Goal: Task Accomplishment & Management: Complete application form

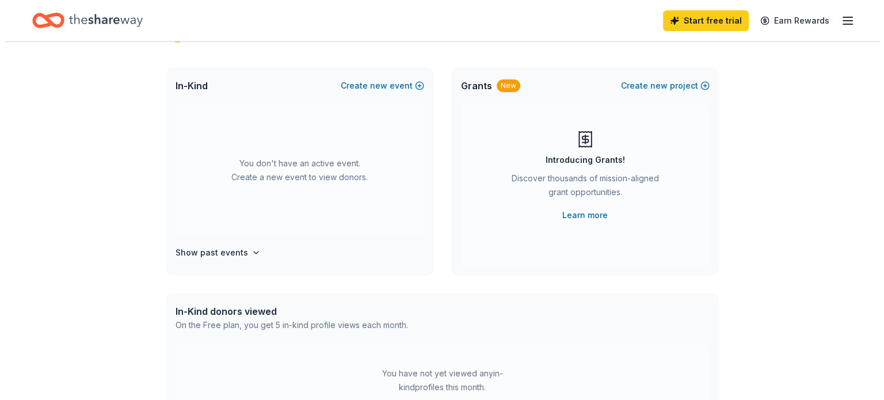
scroll to position [52, 0]
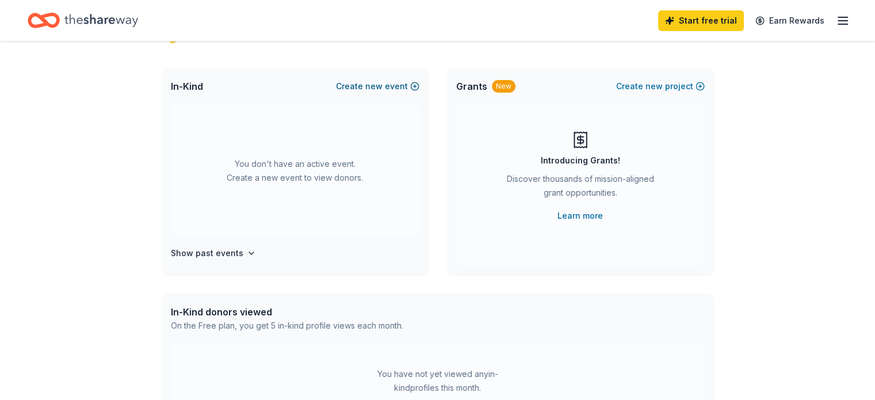
click at [359, 89] on button "Create new event" at bounding box center [377, 86] width 83 height 14
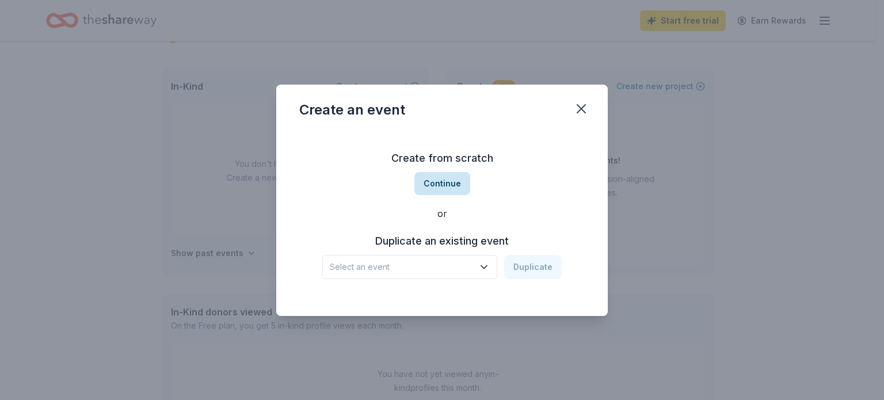
click at [437, 184] on button "Continue" at bounding box center [442, 183] width 56 height 23
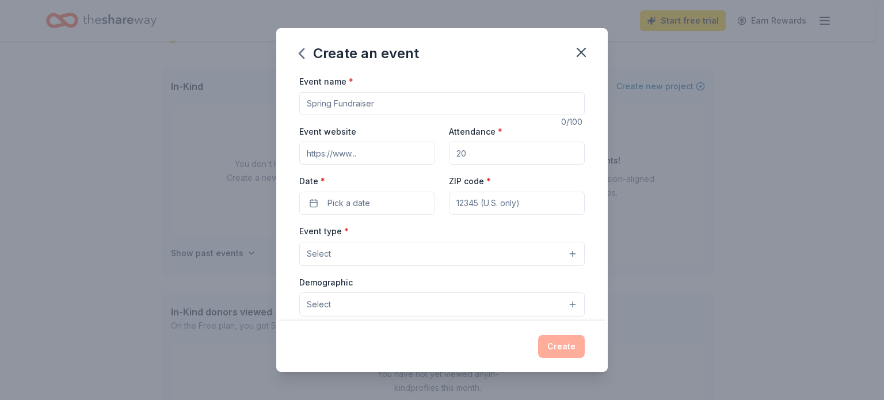
click at [365, 103] on input "Event name *" at bounding box center [441, 103] width 285 height 23
type input "Princeton Dedication Event"
click at [485, 156] on input "Attendance *" at bounding box center [517, 153] width 136 height 23
type input "20"
click at [502, 200] on input "ZIP code *" at bounding box center [517, 203] width 136 height 23
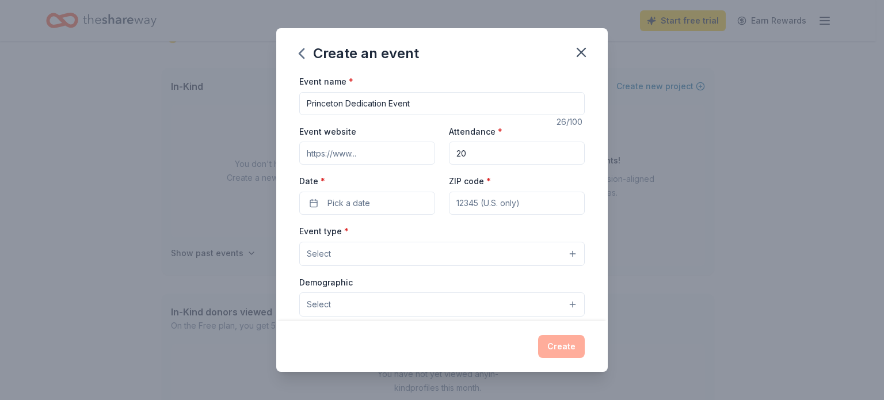
type input "93727"
type input "[STREET_ADDRESS][PERSON_NAME]"
click at [379, 200] on button "Pick a date" at bounding box center [367, 203] width 136 height 23
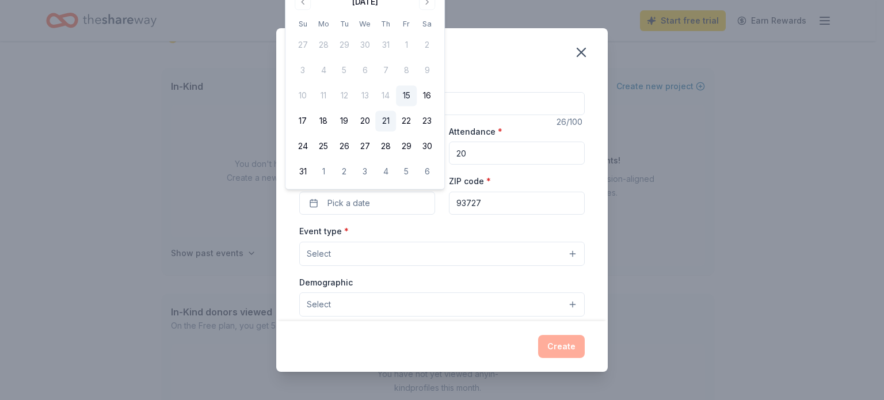
click at [384, 121] on button "21" at bounding box center [385, 121] width 21 height 21
click at [337, 256] on button "Select" at bounding box center [441, 254] width 285 height 24
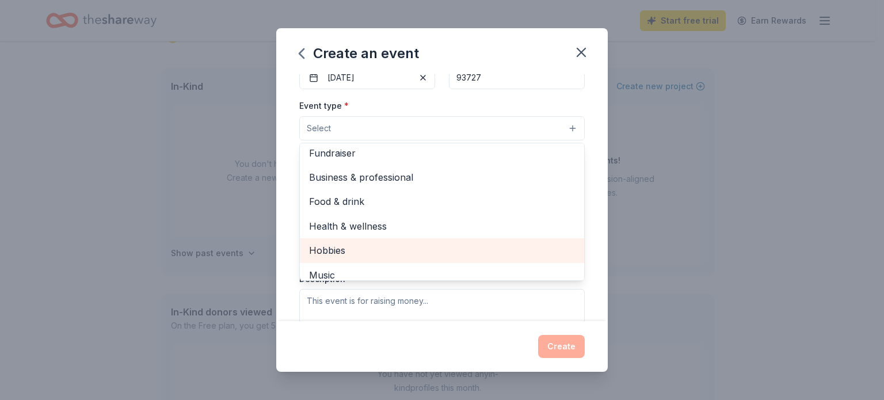
scroll to position [0, 0]
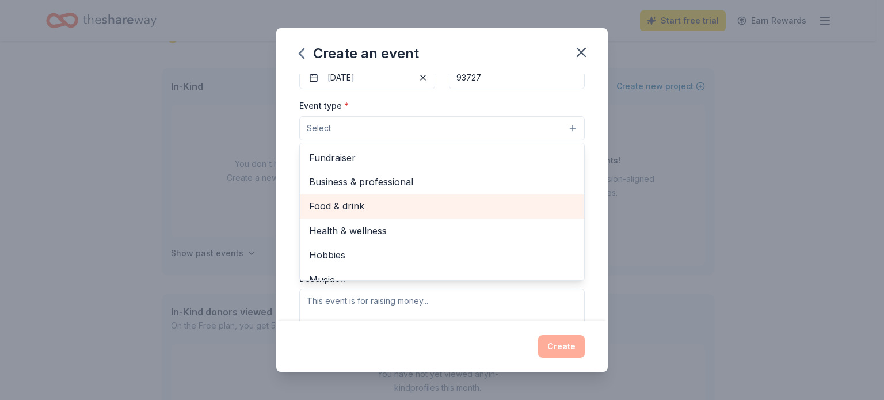
click at [403, 201] on span "Food & drink" at bounding box center [442, 206] width 266 height 15
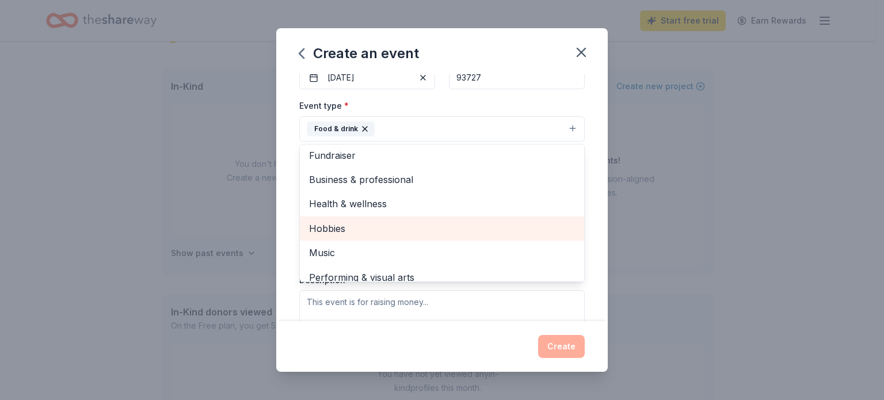
scroll to position [14, 0]
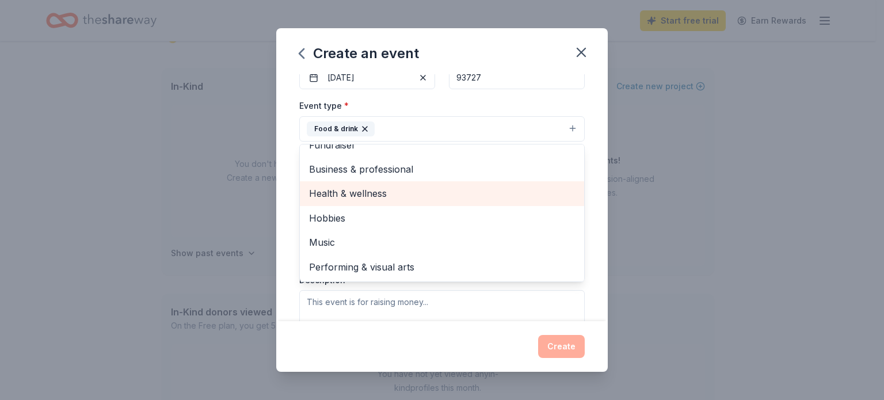
click at [401, 199] on span "Health & wellness" at bounding box center [442, 193] width 266 height 15
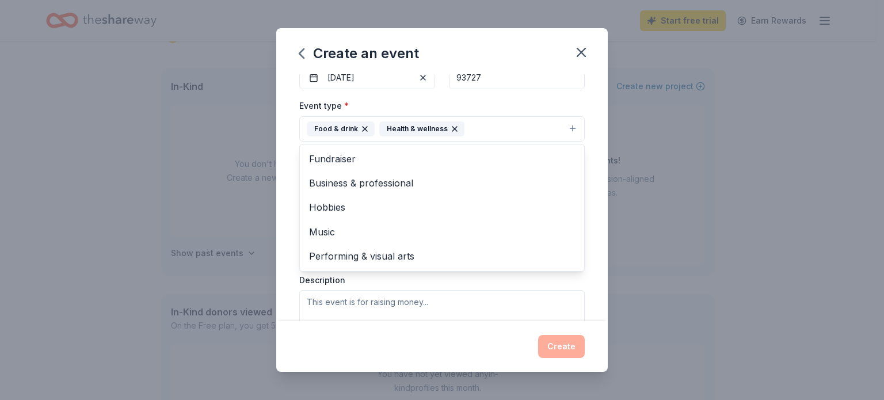
click at [671, 288] on div "Create an event Event name * Princeton Dedication Event 26 /100 Event website A…" at bounding box center [442, 200] width 884 height 400
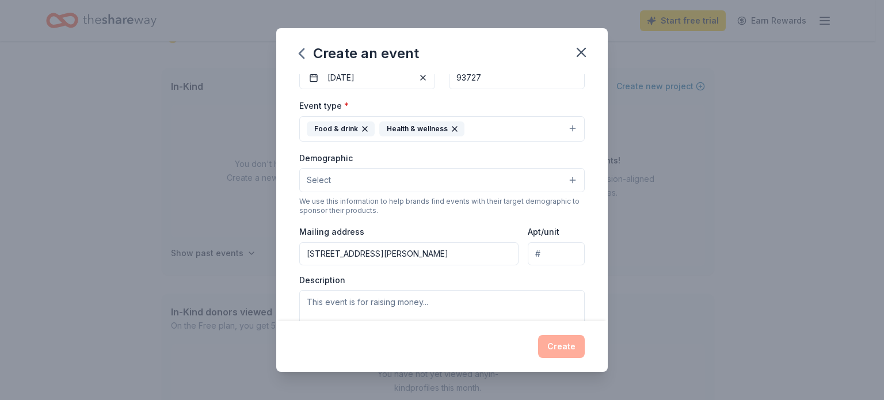
click at [460, 174] on button "Select" at bounding box center [441, 180] width 285 height 24
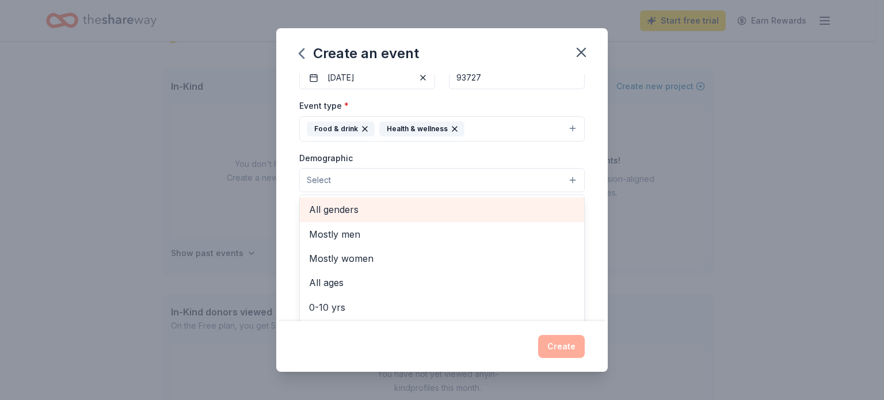
click at [468, 213] on span "All genders" at bounding box center [442, 209] width 266 height 15
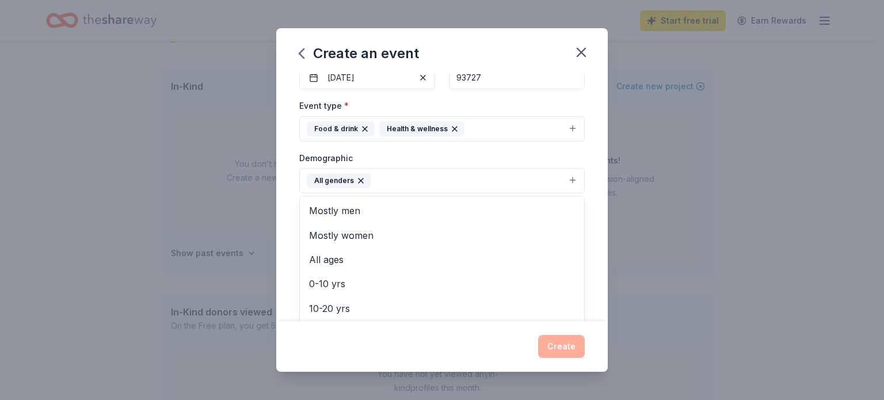
scroll to position [166, 0]
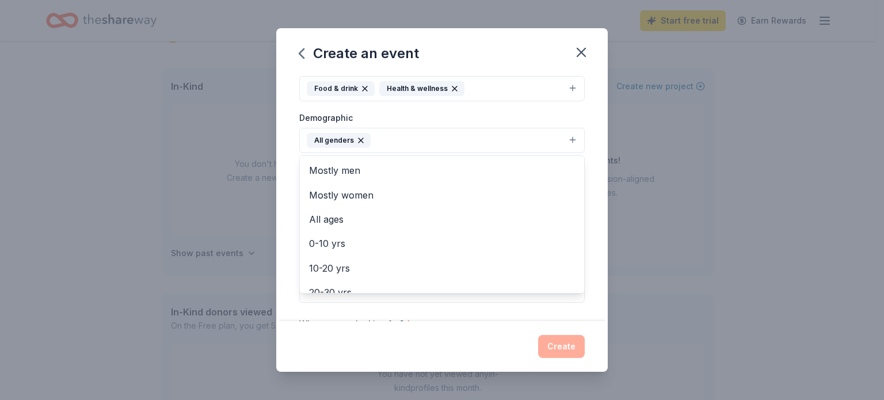
click at [579, 228] on div "Event name * Princeton Dedication Event 26 /100 Event website Attendance * 20 D…" at bounding box center [441, 197] width 331 height 247
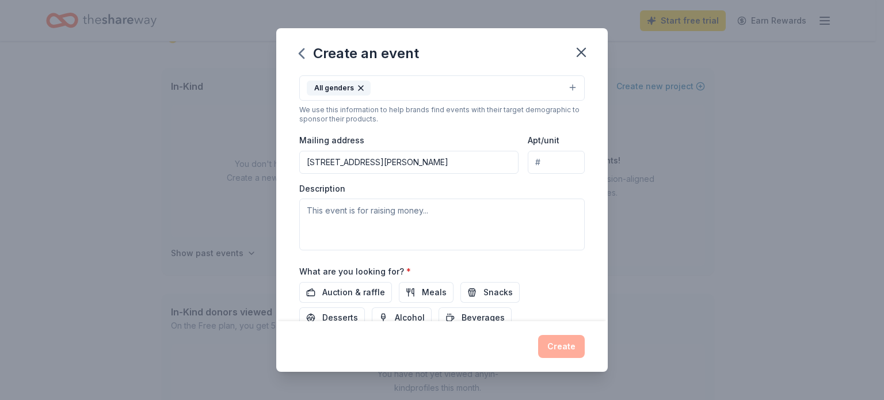
scroll to position [297, 0]
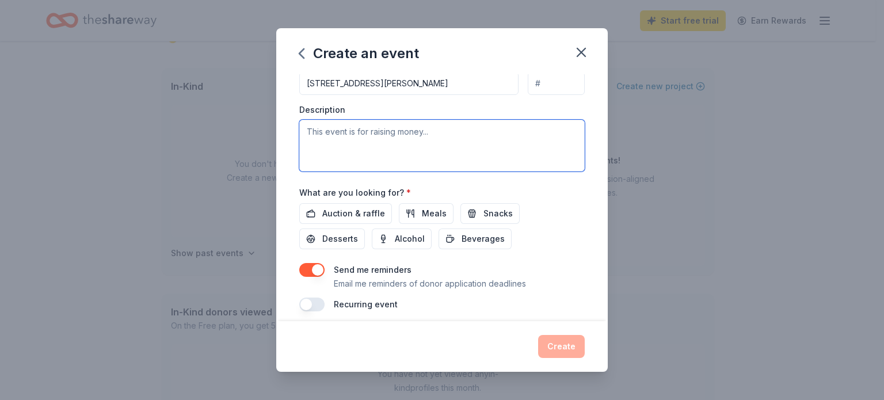
click at [407, 148] on textarea at bounding box center [441, 146] width 285 height 52
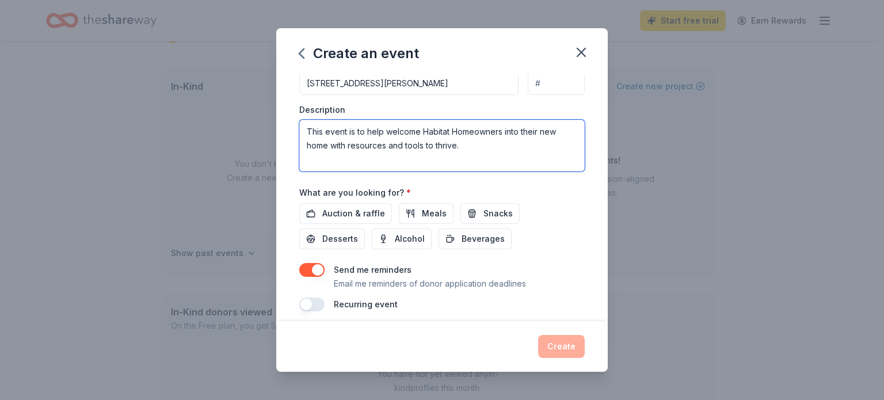
type textarea "This event is to help welcome Habitat Homeowners into their new home with resou…"
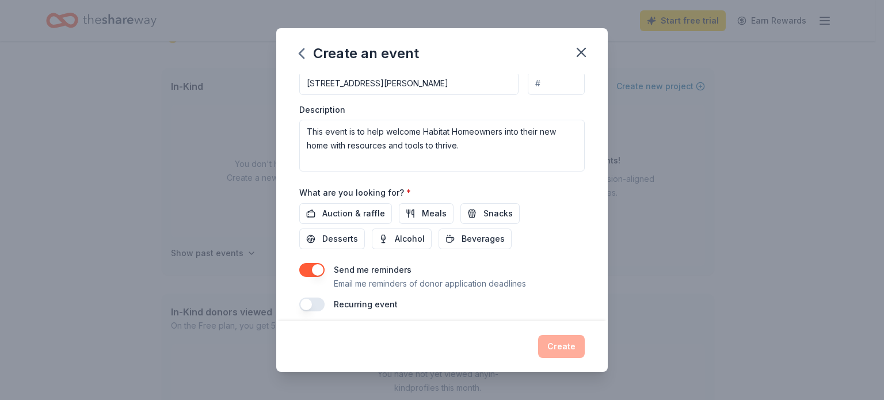
click at [314, 268] on button "button" at bounding box center [311, 270] width 25 height 14
click at [336, 235] on span "Desserts" at bounding box center [340, 239] width 36 height 14
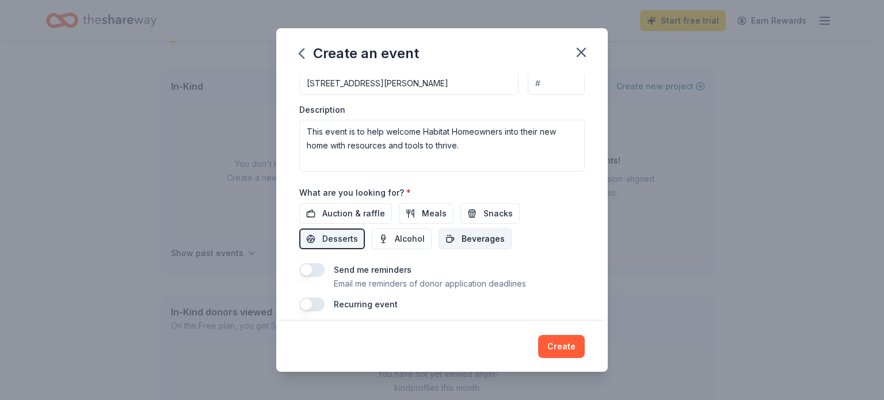
click at [474, 236] on span "Beverages" at bounding box center [483, 239] width 43 height 14
click at [431, 216] on span "Meals" at bounding box center [434, 214] width 25 height 14
click at [488, 219] on span "Snacks" at bounding box center [497, 214] width 29 height 14
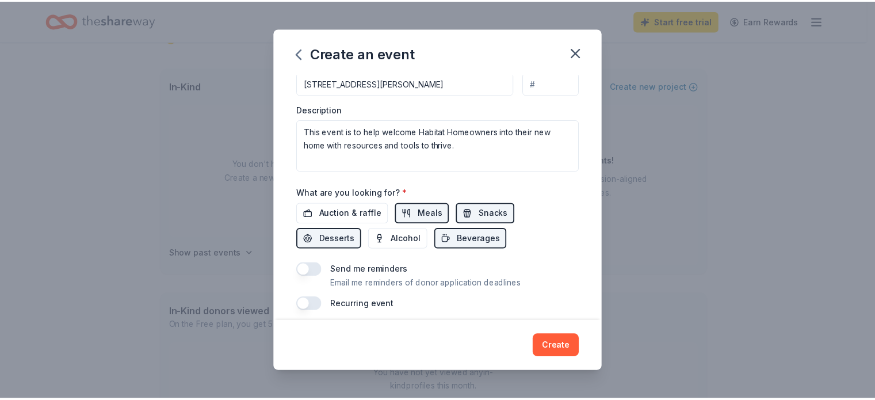
scroll to position [304, 0]
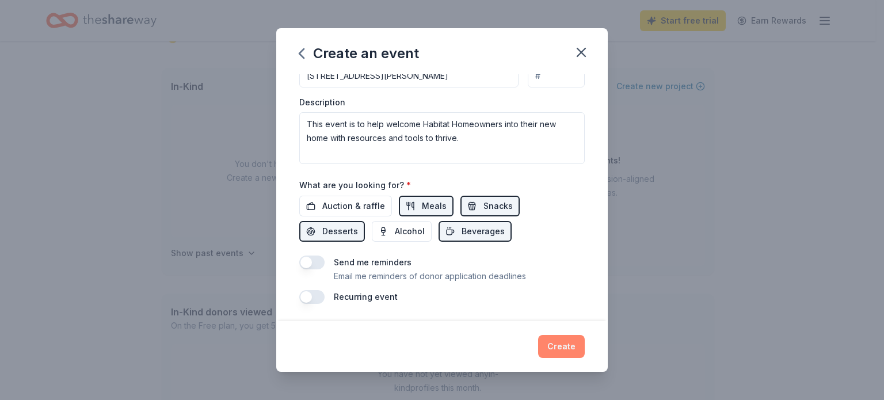
click at [556, 350] on button "Create" at bounding box center [561, 346] width 47 height 23
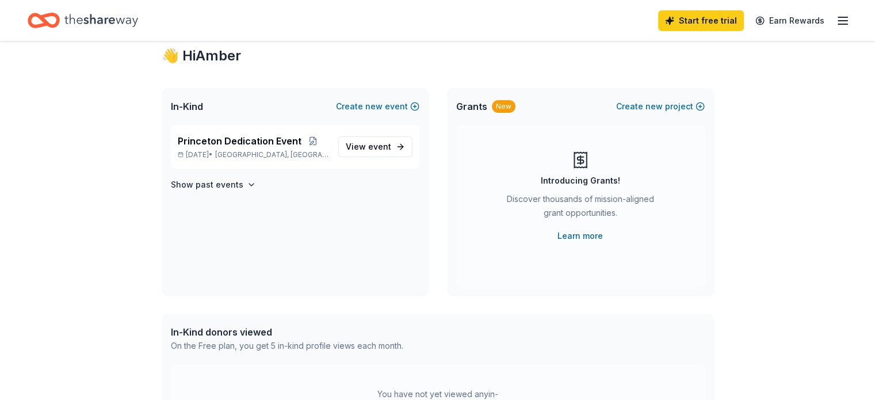
scroll to position [26, 0]
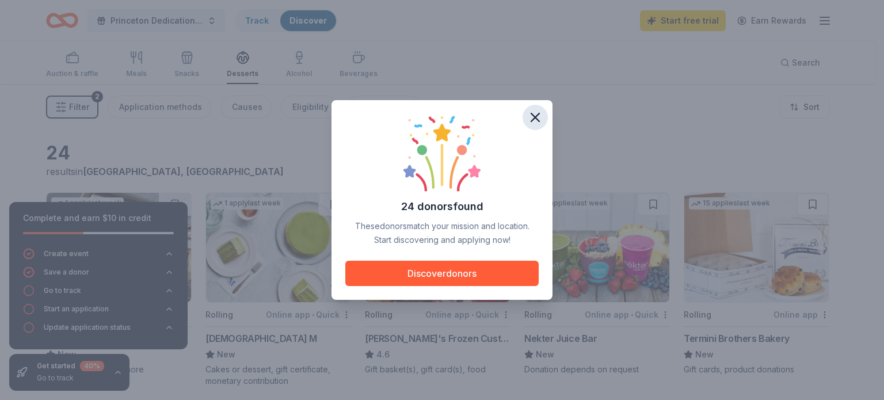
click at [534, 123] on icon "button" at bounding box center [535, 117] width 16 height 16
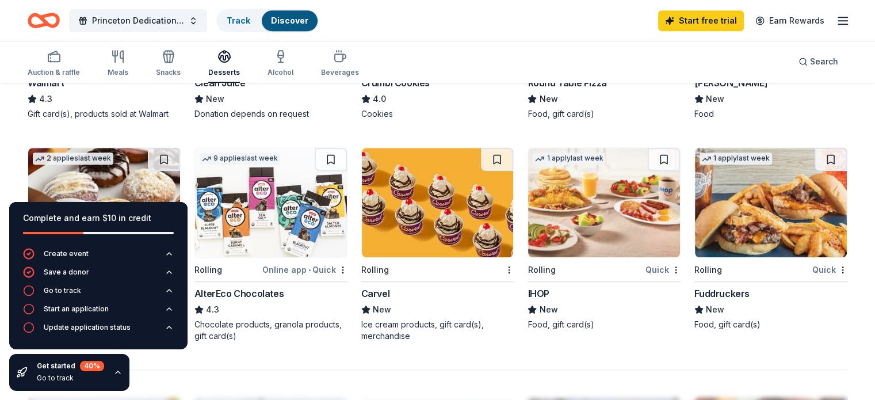
scroll to position [700, 0]
